Goal: Information Seeking & Learning: Learn about a topic

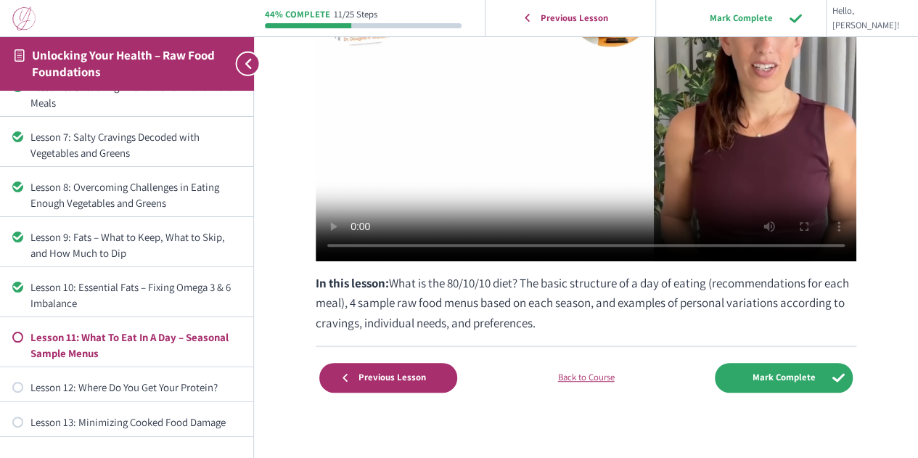
scroll to position [263, 0]
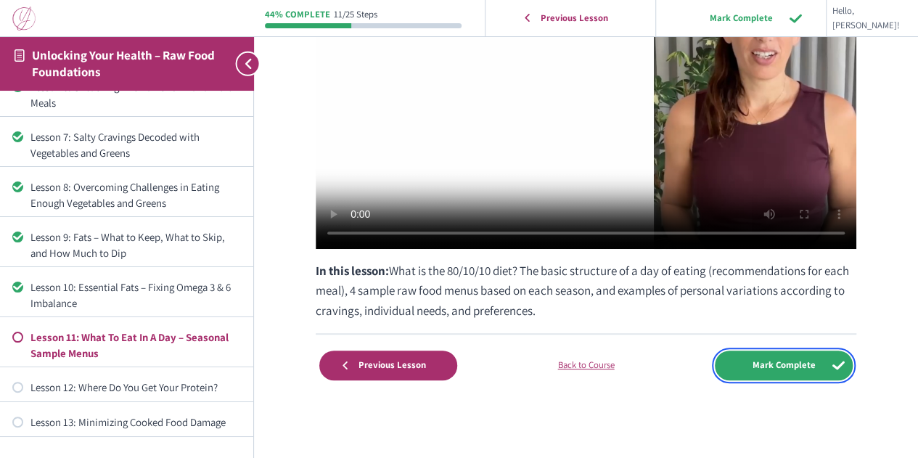
click at [797, 368] on input "Mark Complete" at bounding box center [784, 366] width 138 height 30
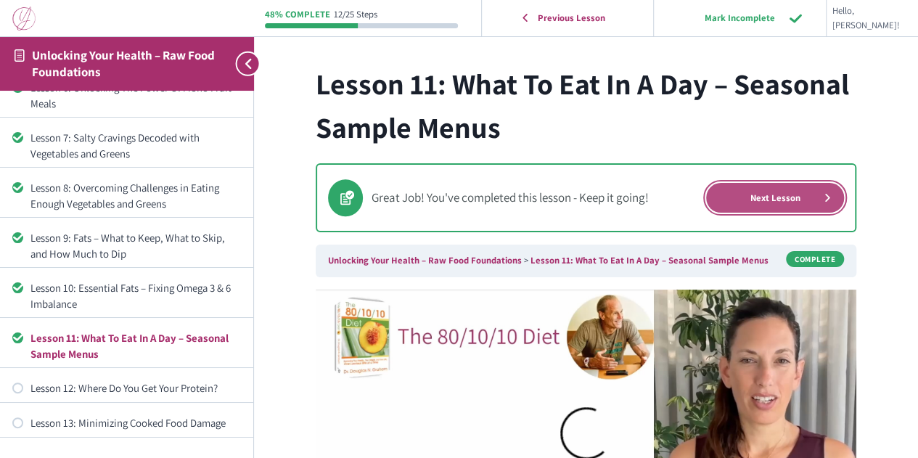
scroll to position [278, 0]
click at [762, 200] on link "Next Lesson" at bounding box center [775, 198] width 138 height 30
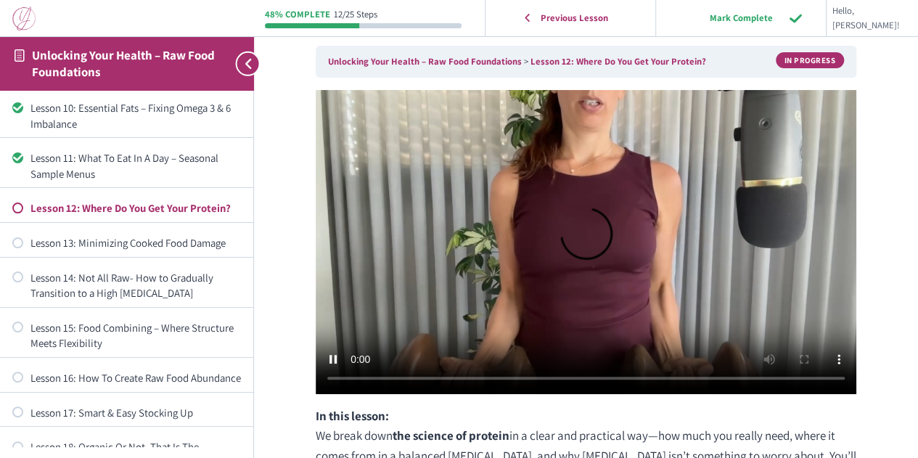
scroll to position [75, 0]
